Goal: Book appointment/travel/reservation

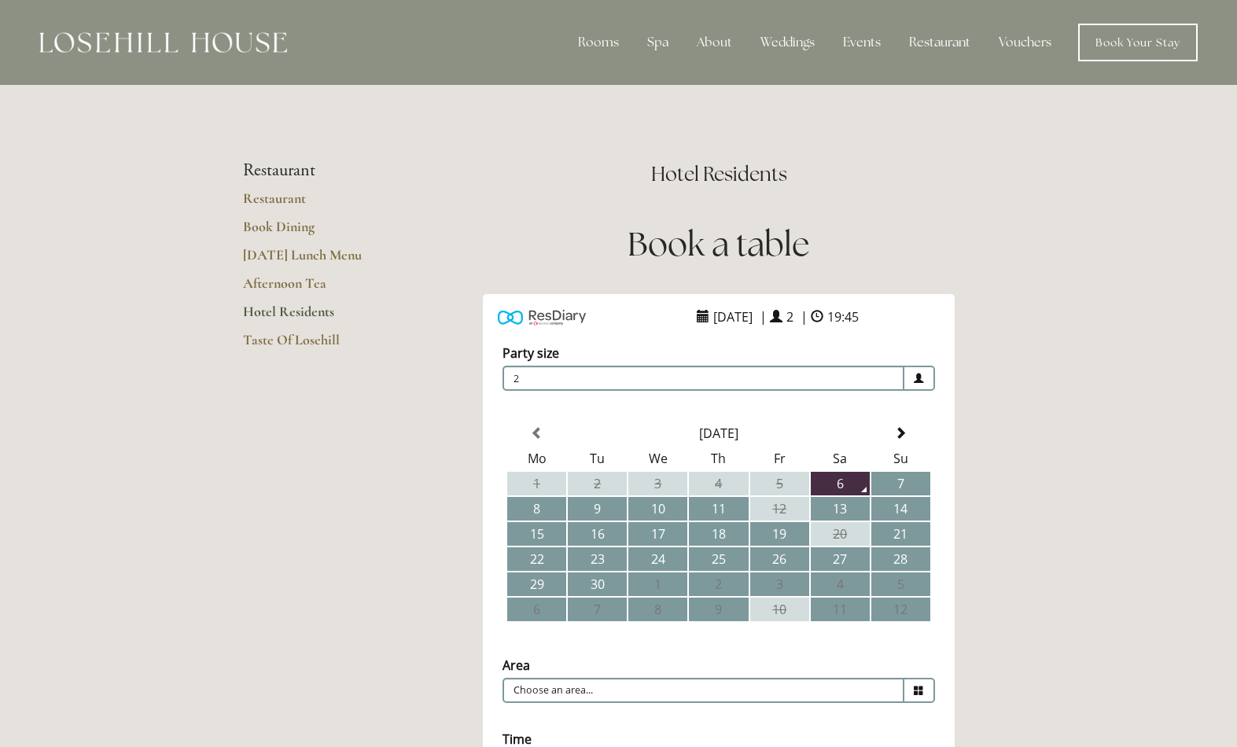
click at [854, 515] on td "13" at bounding box center [840, 509] width 59 height 24
click at [927, 381] on span at bounding box center [919, 378] width 31 height 25
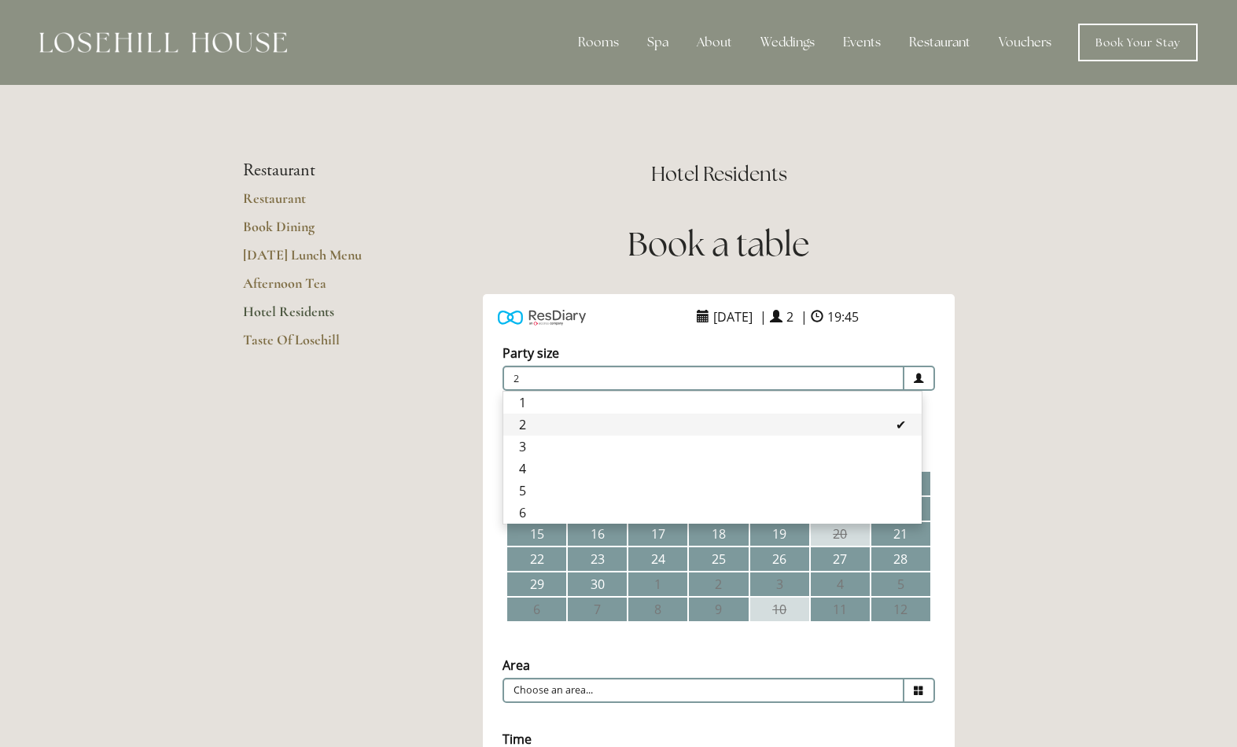
click at [554, 502] on li "5" at bounding box center [712, 491] width 418 height 22
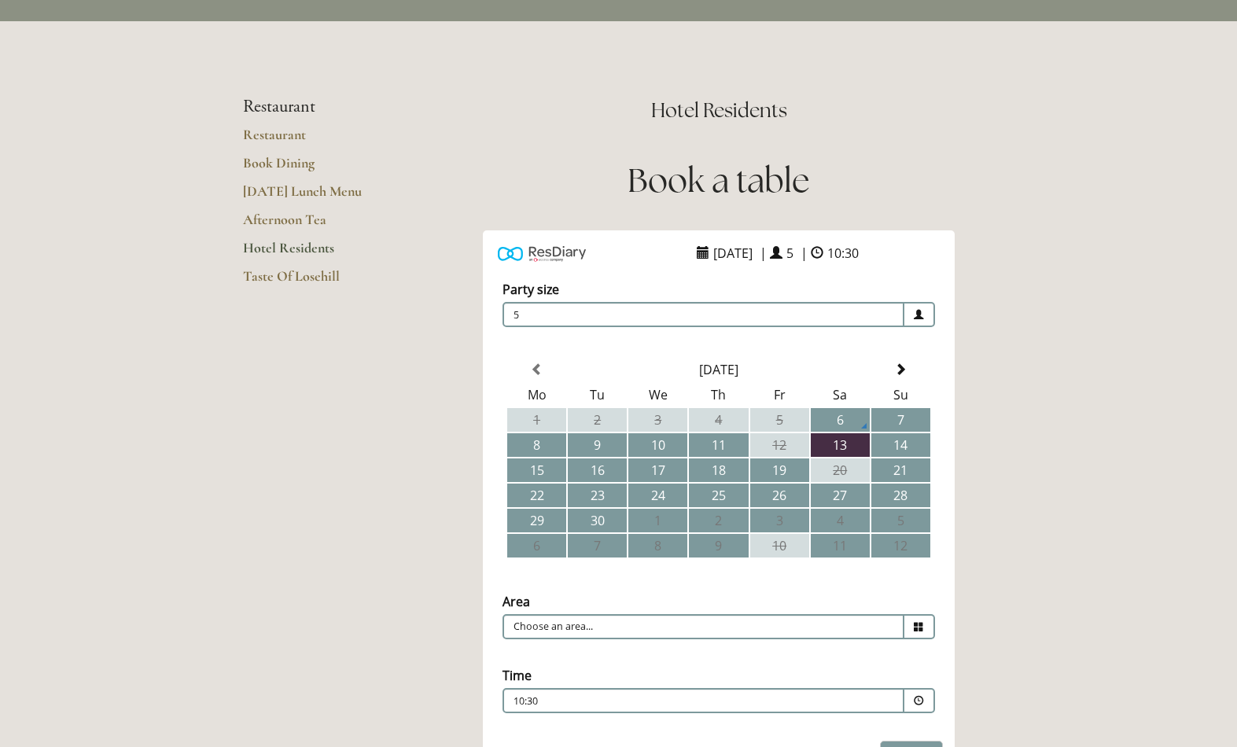
scroll to position [98, 0]
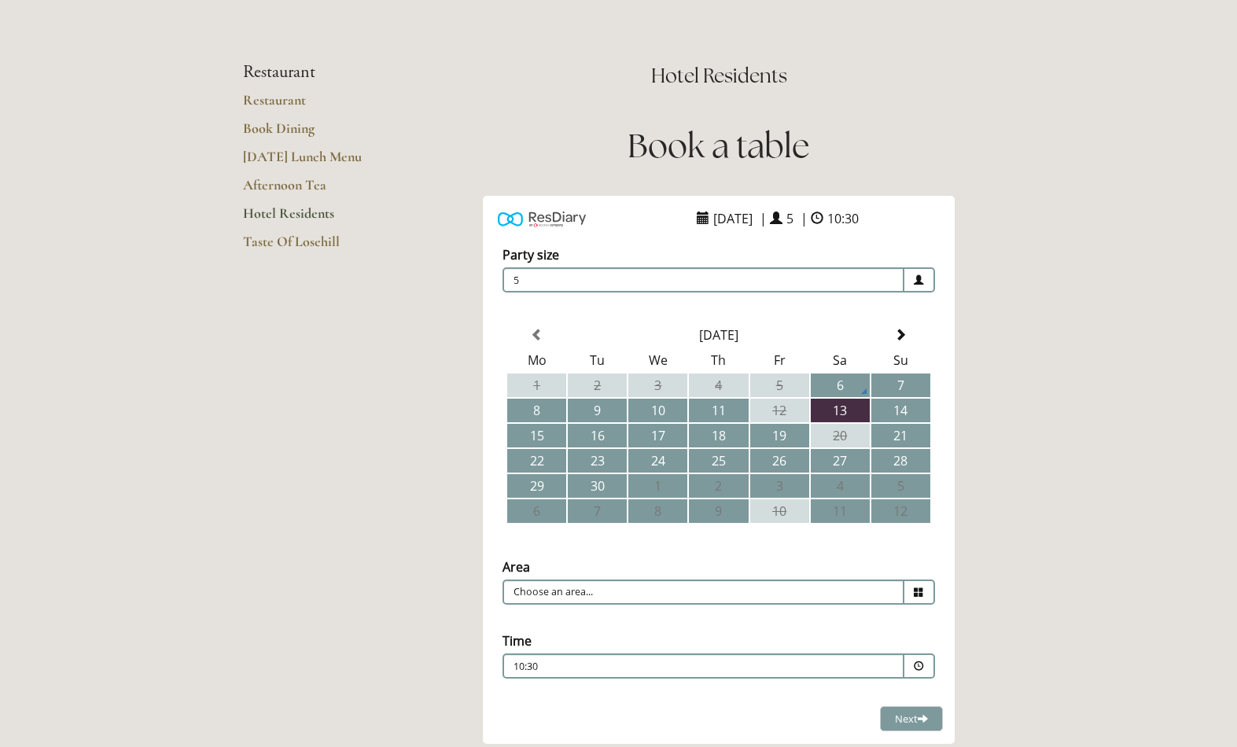
click at [918, 595] on icon at bounding box center [919, 592] width 10 height 10
click at [586, 627] on li "Restaurant" at bounding box center [712, 617] width 418 height 22
type input "Restaurant"
click at [930, 679] on span at bounding box center [919, 665] width 31 height 25
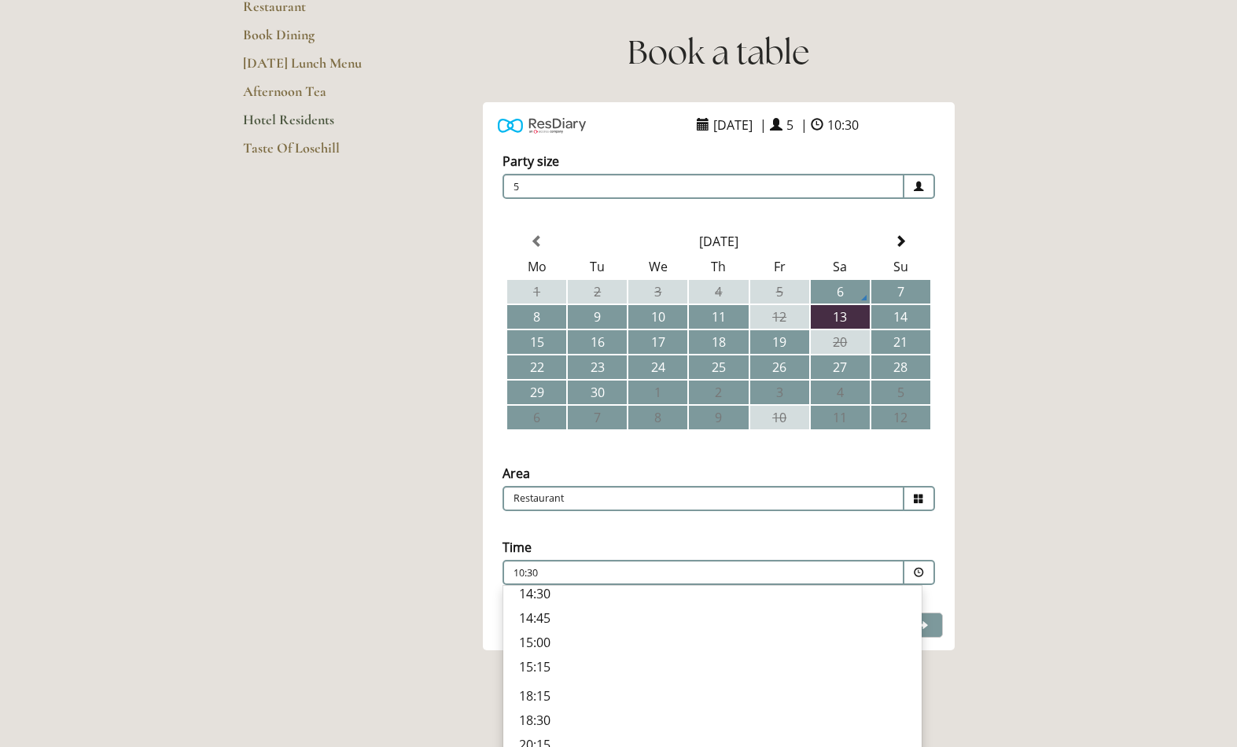
scroll to position [204, 0]
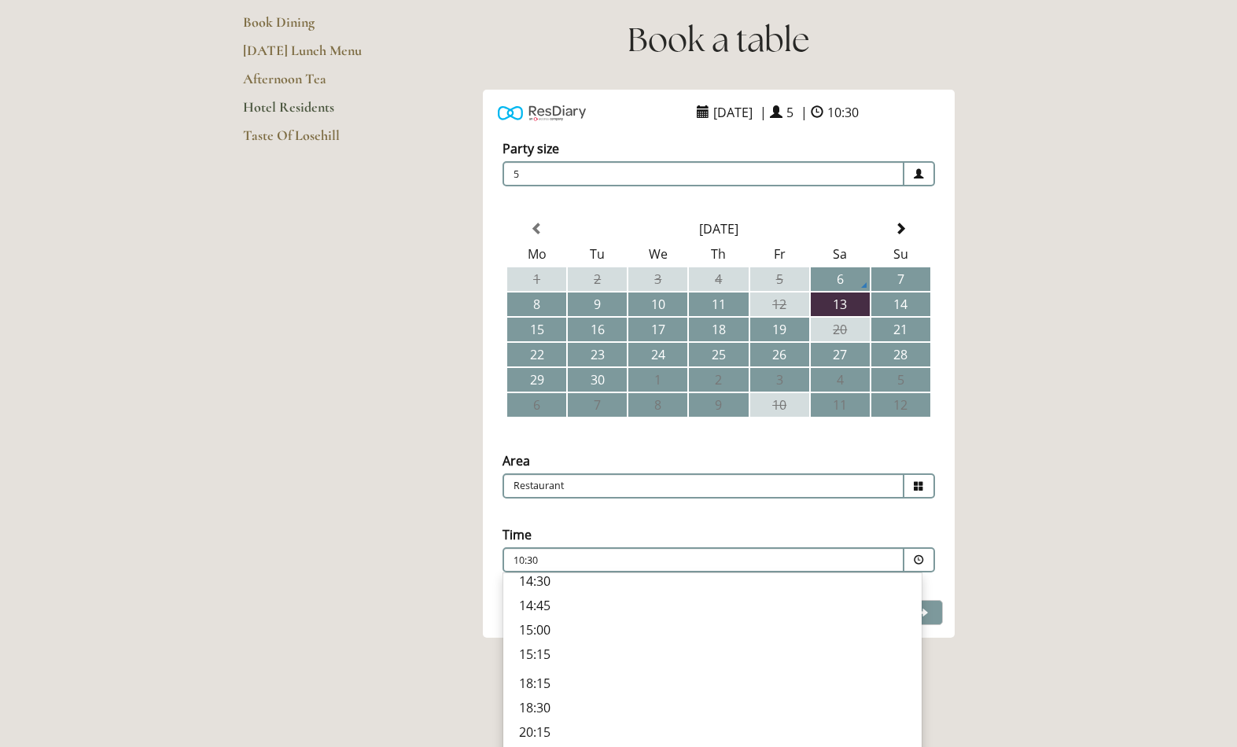
click at [559, 716] on p "18:30" at bounding box center [712, 707] width 387 height 17
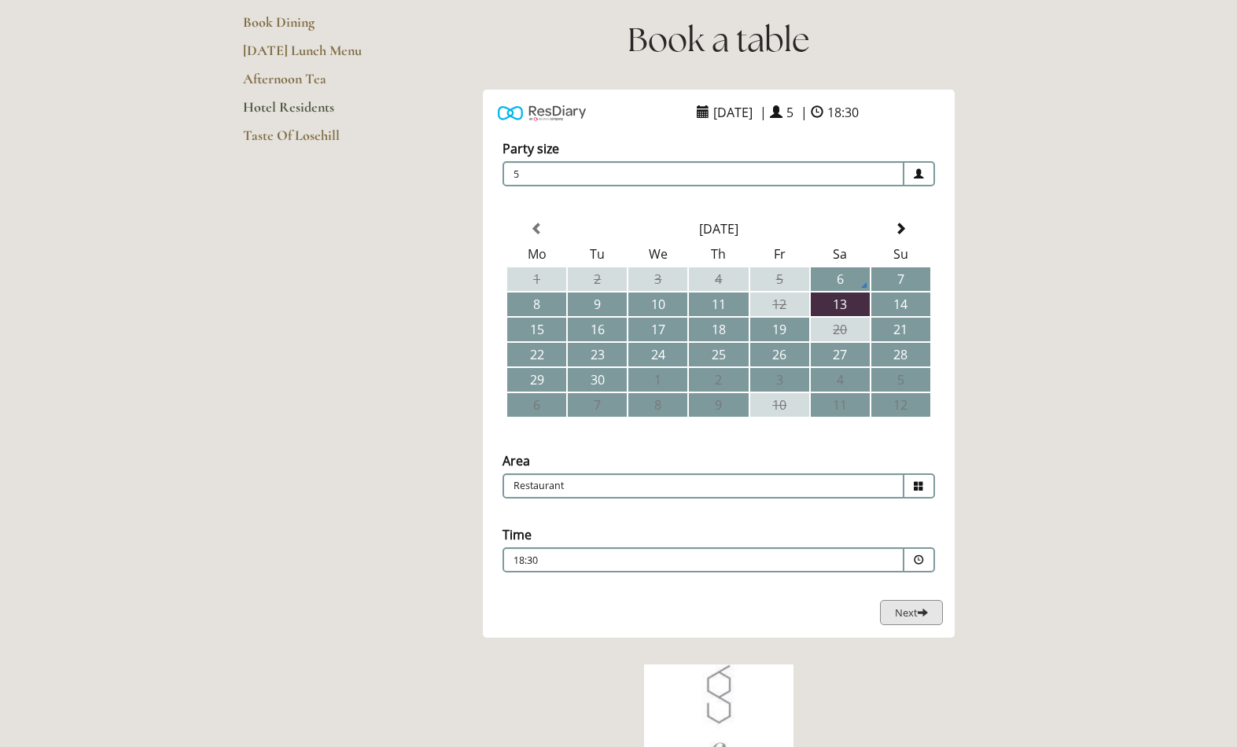
click at [926, 620] on span "Next" at bounding box center [911, 613] width 33 height 14
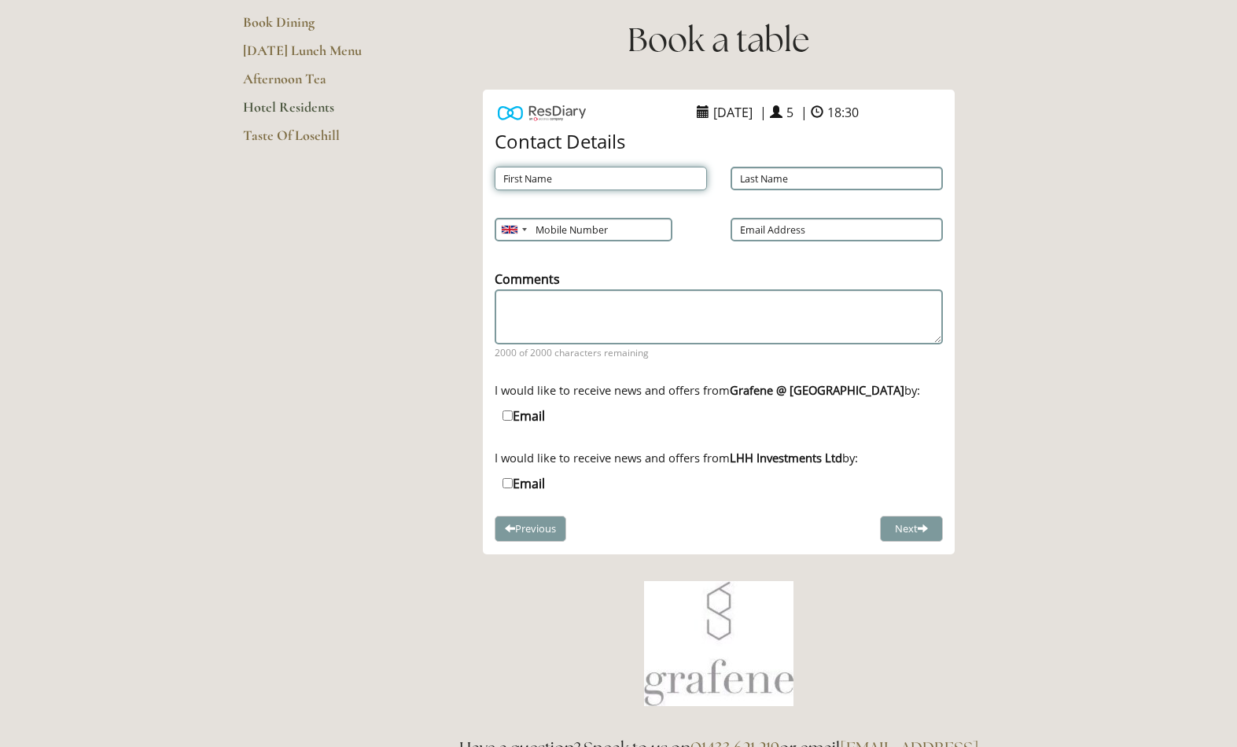
click at [543, 183] on input "First Name" at bounding box center [601, 179] width 212 height 24
type input "Carole"
click at [778, 186] on input "Last Name" at bounding box center [837, 179] width 212 height 24
type input "Bowskill"
click at [757, 239] on input "Email Address" at bounding box center [837, 230] width 212 height 24
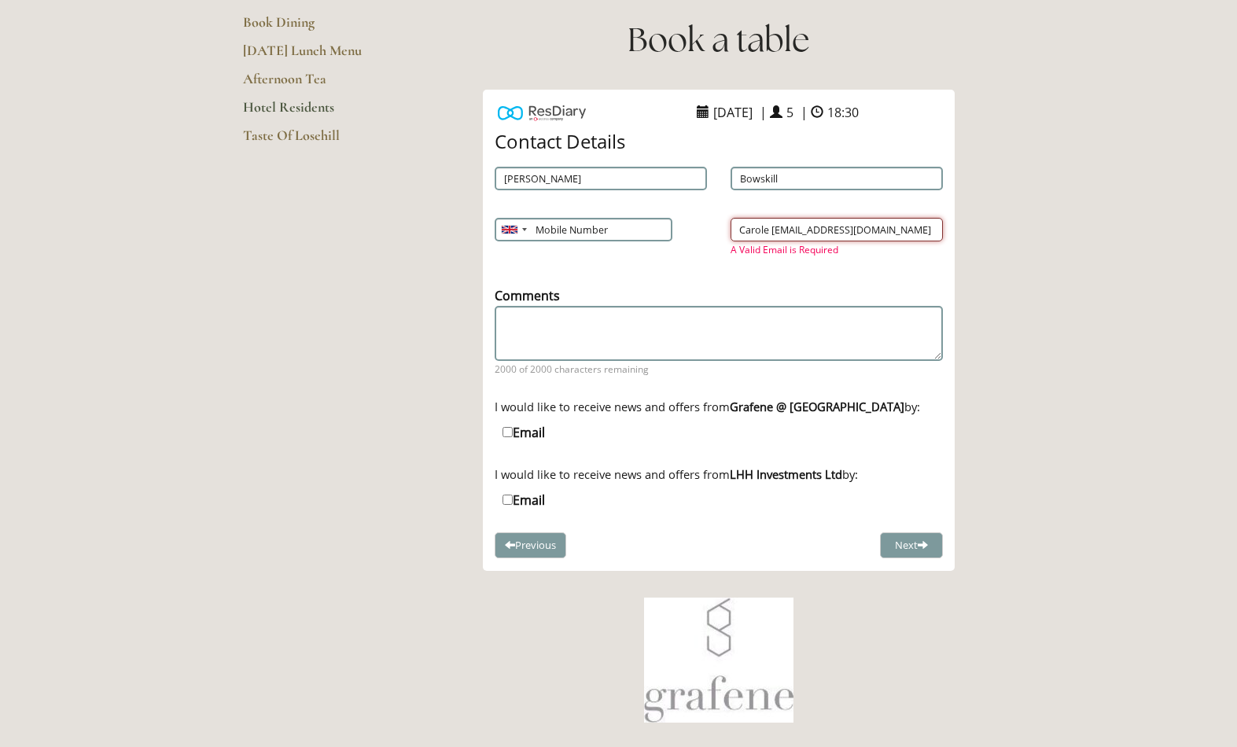
click at [812, 234] on input "Carole bowskill@googlemail.com" at bounding box center [837, 230] width 212 height 24
click at [823, 238] on input "Carole bowskill@googlemail.com" at bounding box center [837, 230] width 212 height 24
type input "Carole bo"
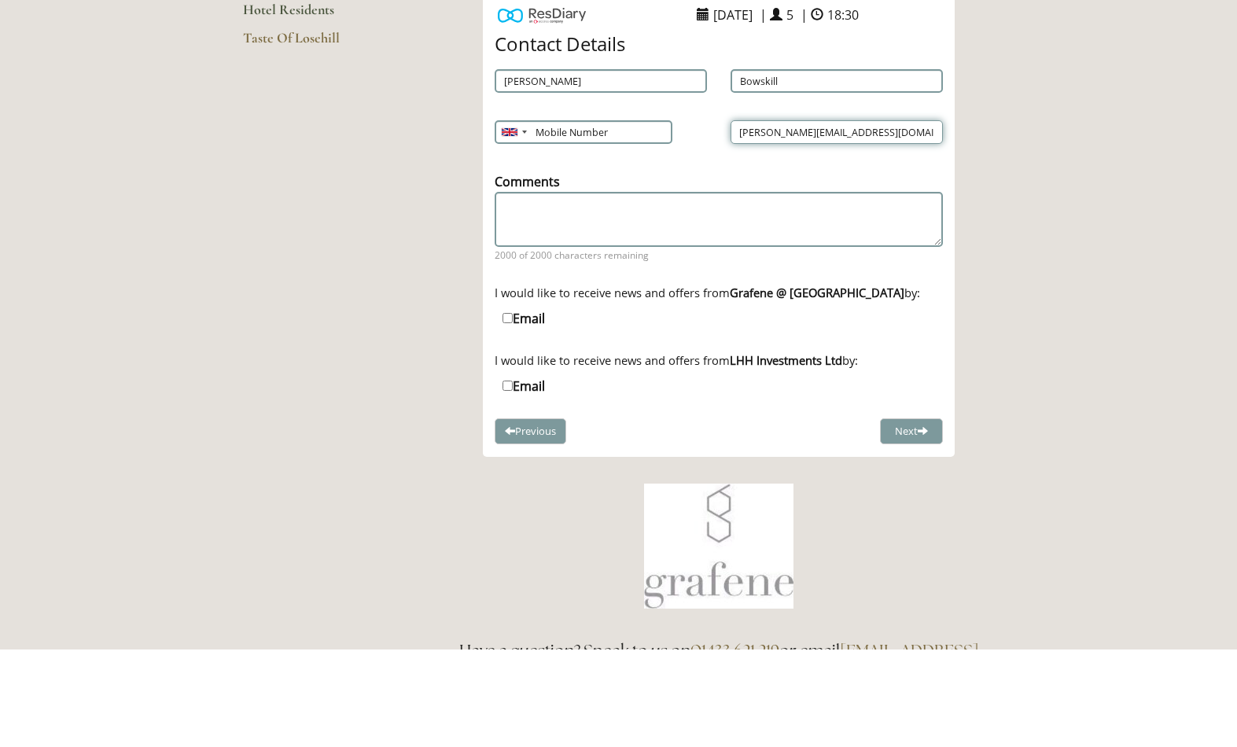
type input "carolembowskill@googlemail.com"
click at [540, 289] on textarea "Comments" at bounding box center [719, 315] width 448 height 53
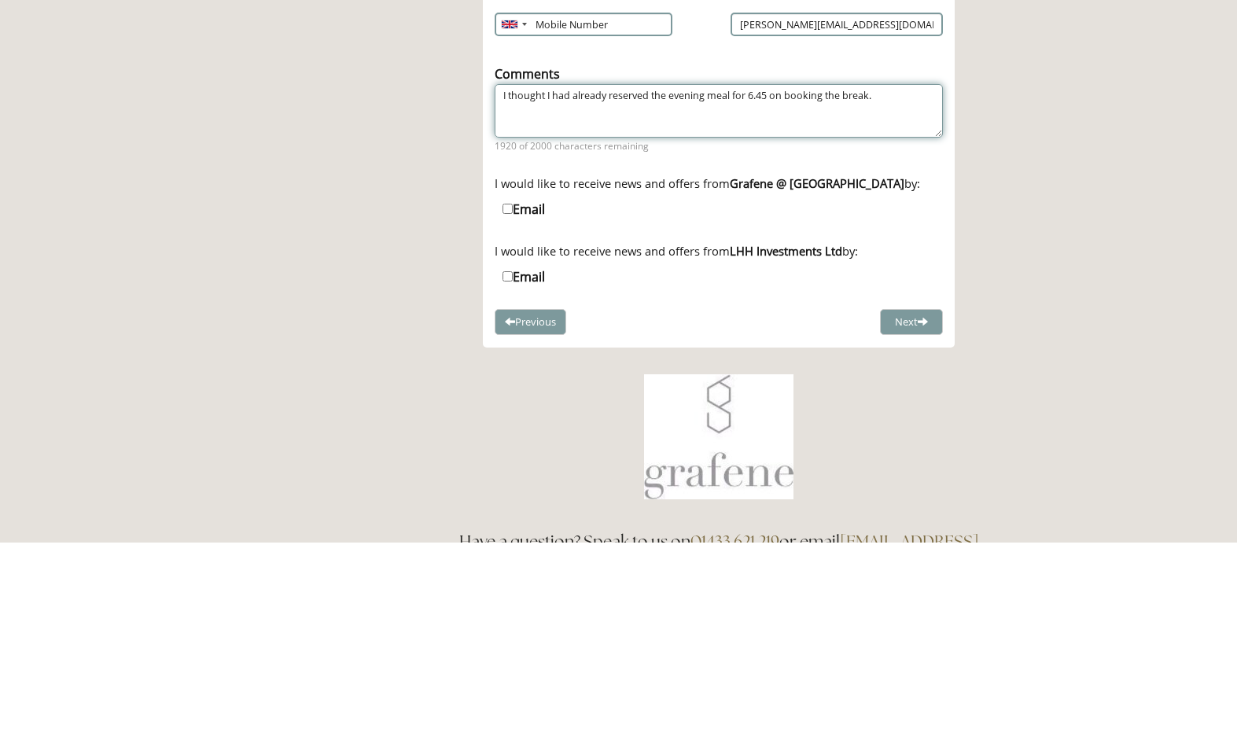
type textarea "I thought I had already reserved the evening meal for 6.45 on booking the break."
click at [921, 523] on span at bounding box center [923, 528] width 10 height 10
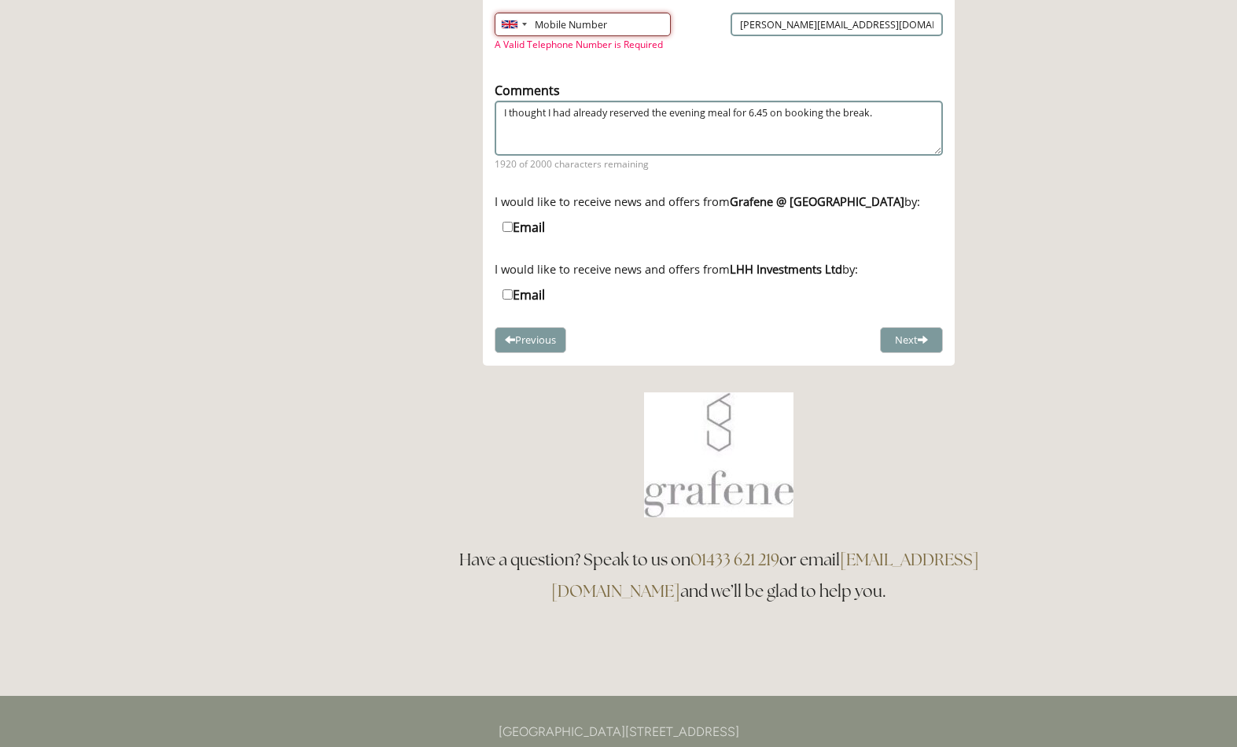
click at [551, 33] on input "Mobile Number" at bounding box center [583, 25] width 176 height 24
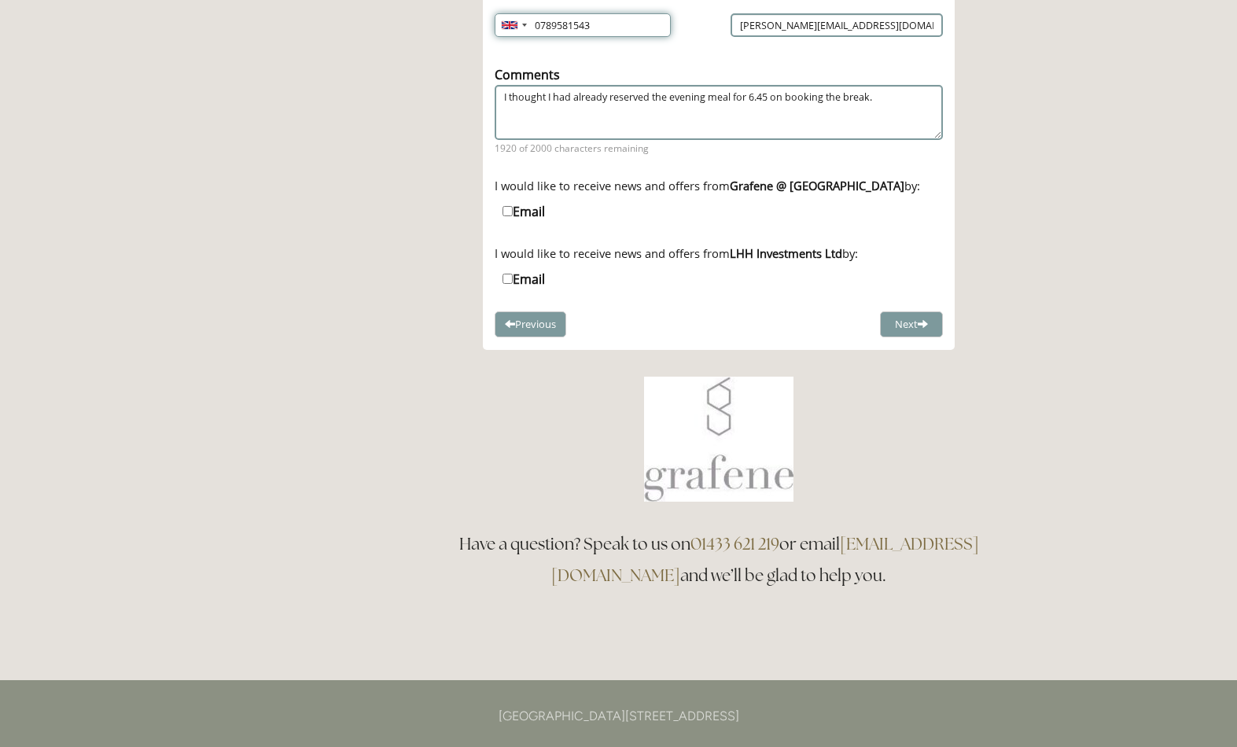
type input "07895815436"
click at [923, 337] on button "Next" at bounding box center [911, 324] width 63 height 26
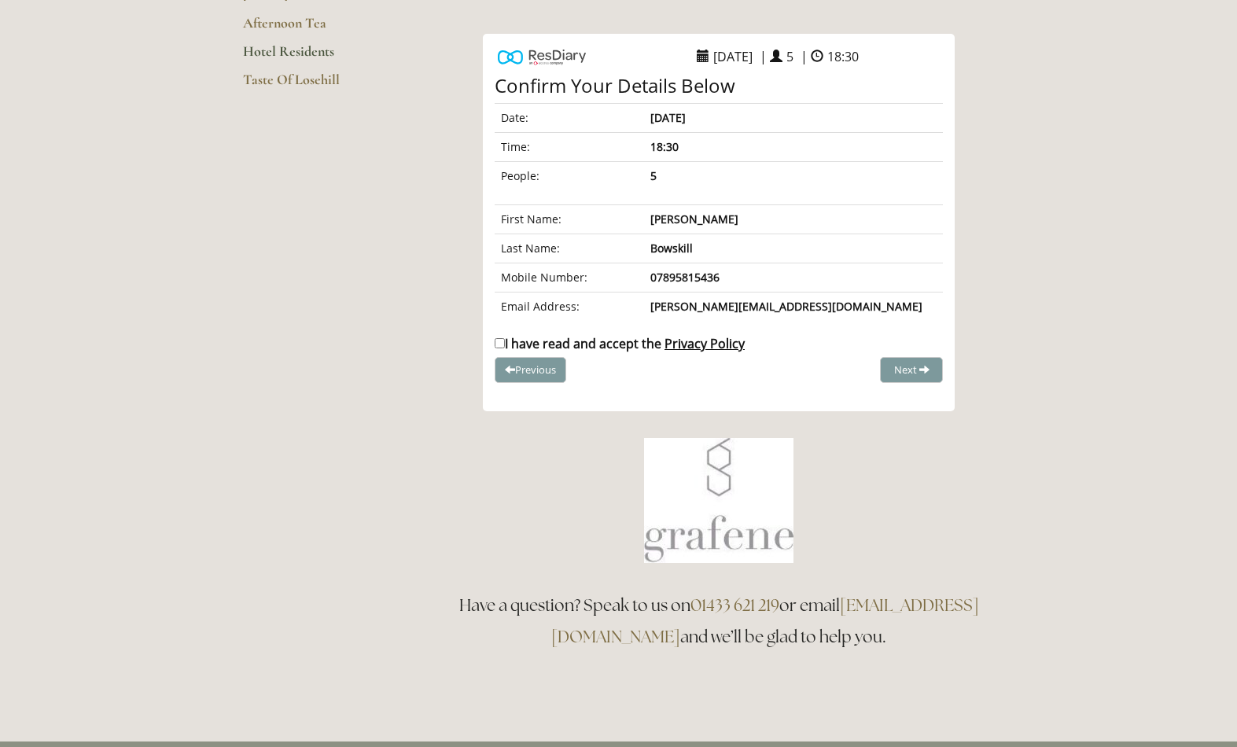
scroll to position [260, 0]
click at [504, 349] on input "I have read and accept the Privacy Policy" at bounding box center [500, 344] width 10 height 10
checkbox input "true"
click at [891, 384] on button "Complete Booking" at bounding box center [883, 371] width 120 height 26
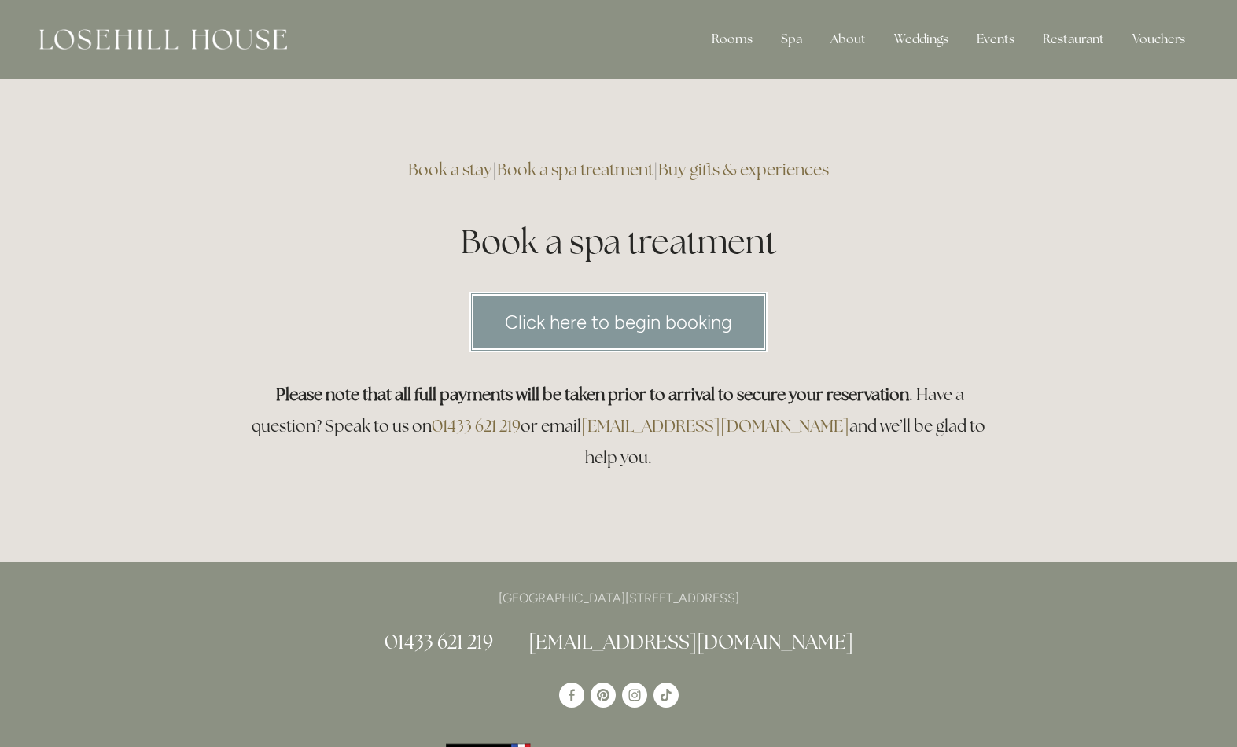
click at [672, 328] on link "Click here to begin booking" at bounding box center [618, 322] width 298 height 61
click at [795, 41] on div "Spa" at bounding box center [791, 39] width 46 height 31
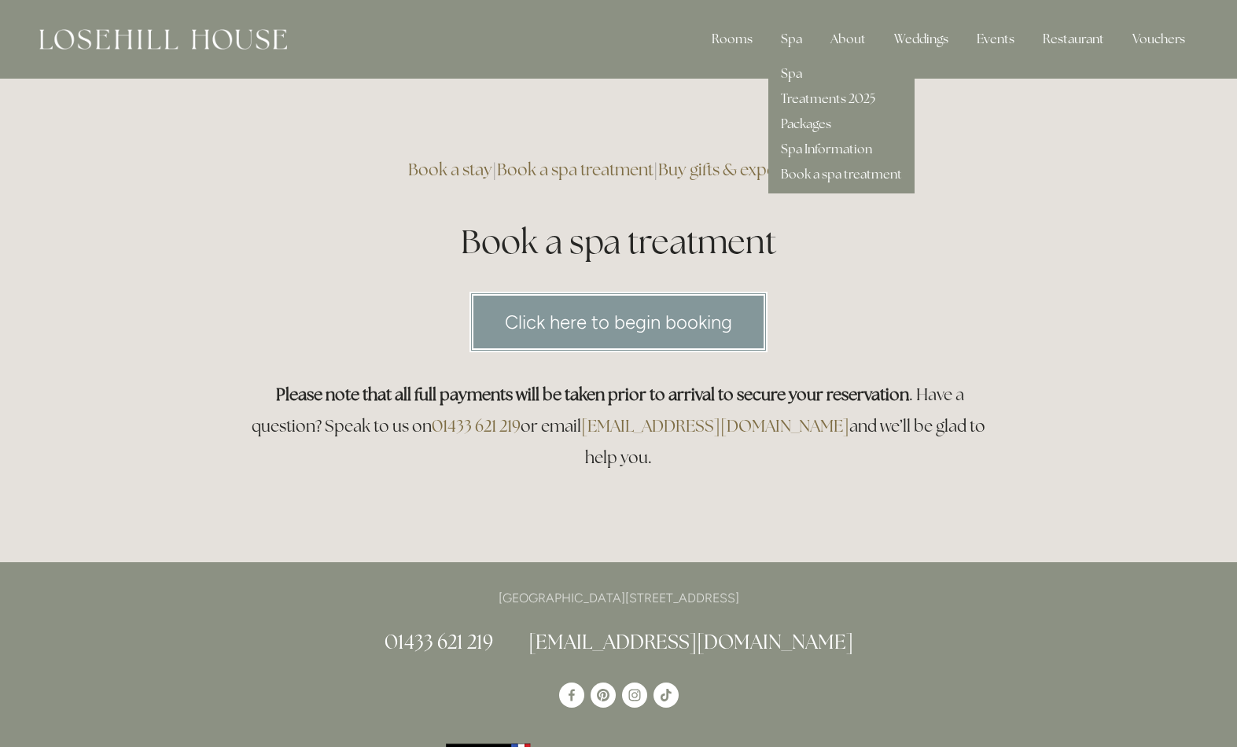
click at [802, 65] on link "Spa" at bounding box center [791, 73] width 21 height 17
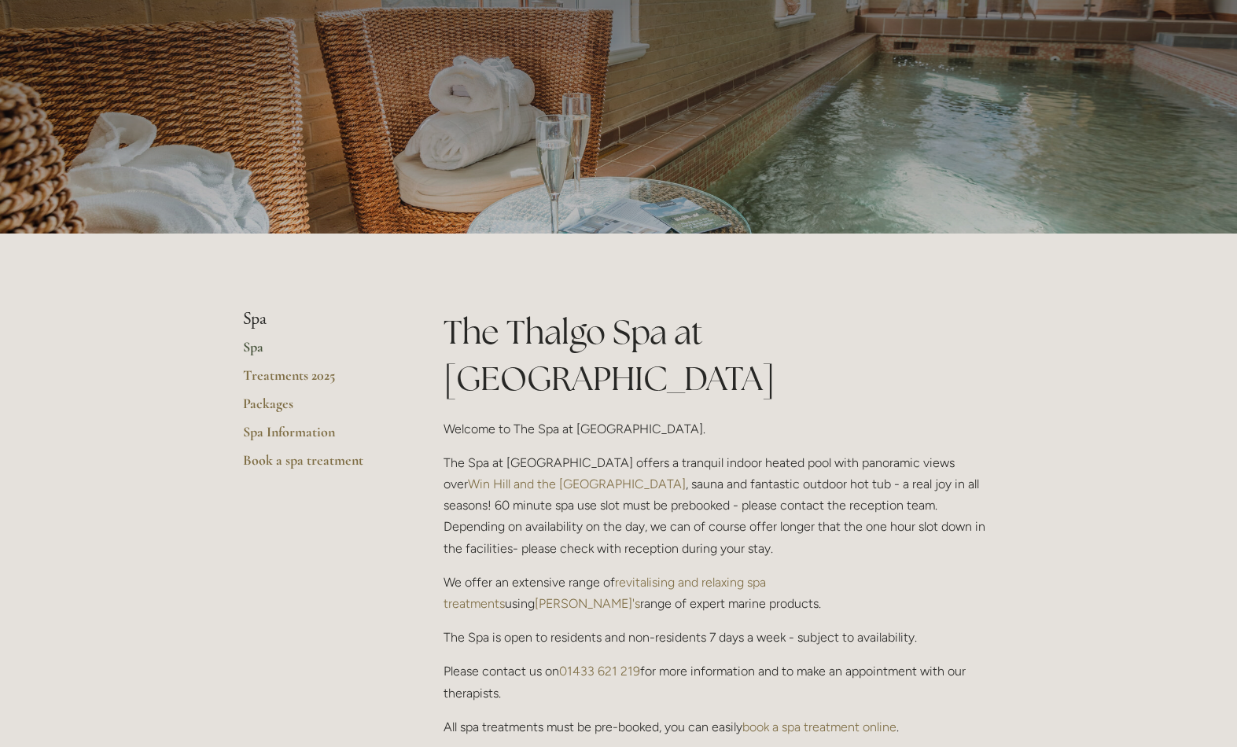
scroll to position [97, 0]
click at [267, 329] on ul "Spa Spa Treatments 2025 Packages Spa Information Book a spa treatment" at bounding box center [318, 394] width 150 height 171
click at [261, 352] on link "Spa" at bounding box center [318, 352] width 150 height 28
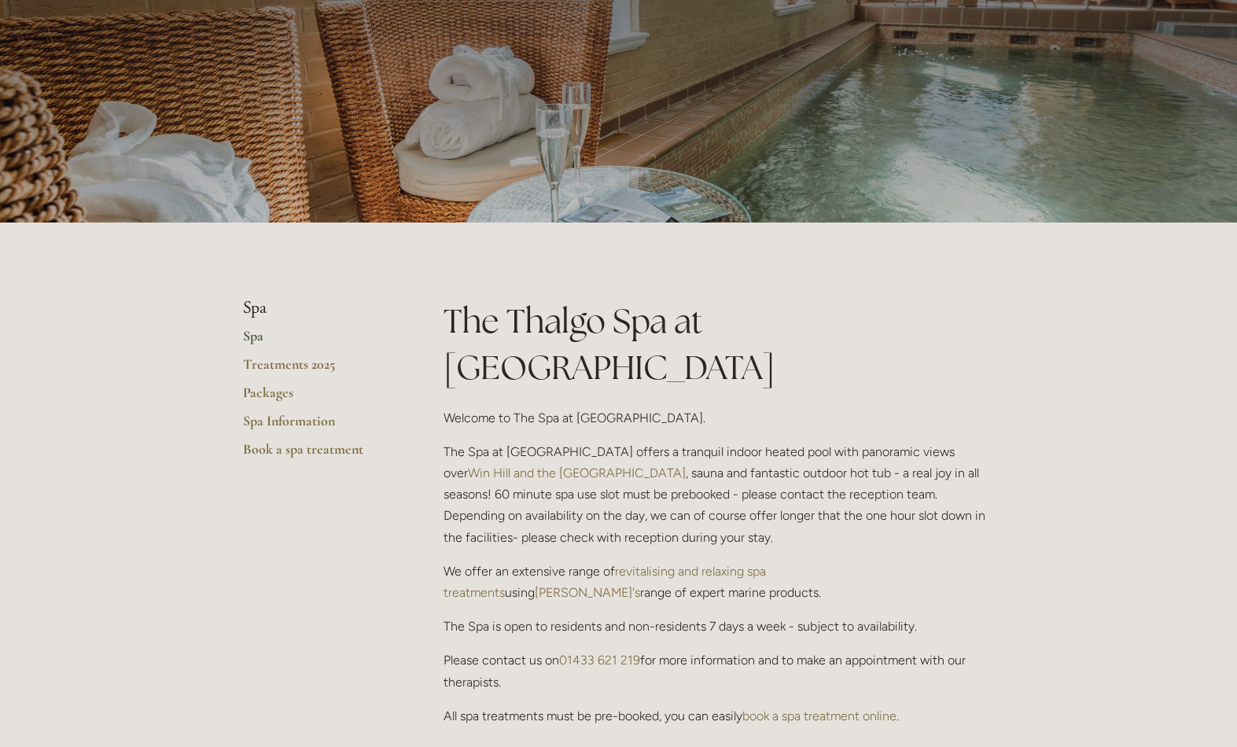
scroll to position [108, 0]
